Goal: Find specific fact: Find specific fact

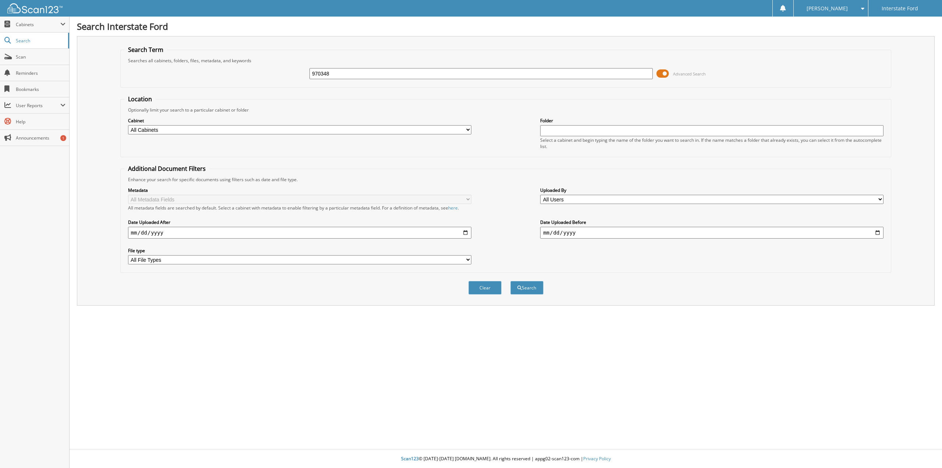
type input "970348"
click at [511, 281] on button "Search" at bounding box center [527, 288] width 33 height 14
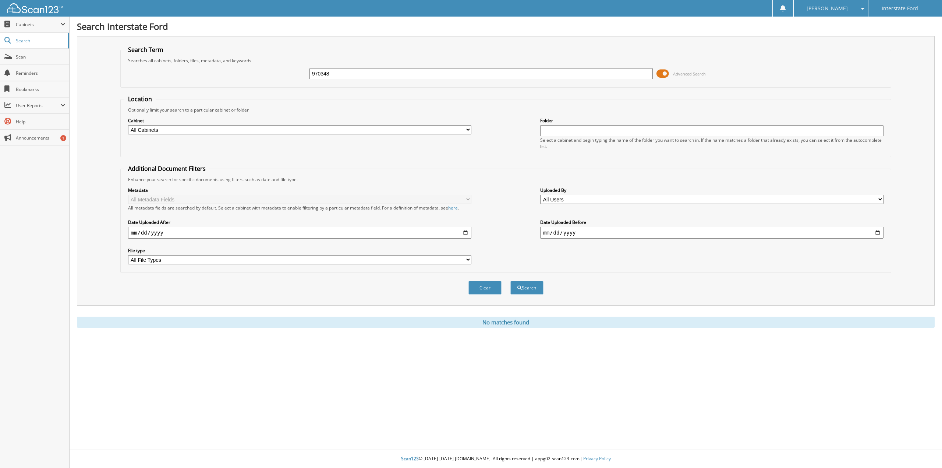
drag, startPoint x: 341, startPoint y: 73, endPoint x: 269, endPoint y: 74, distance: 72.5
click at [269, 74] on div "970348 Advanced Search" at bounding box center [505, 74] width 763 height 20
